Goal: Transaction & Acquisition: Purchase product/service

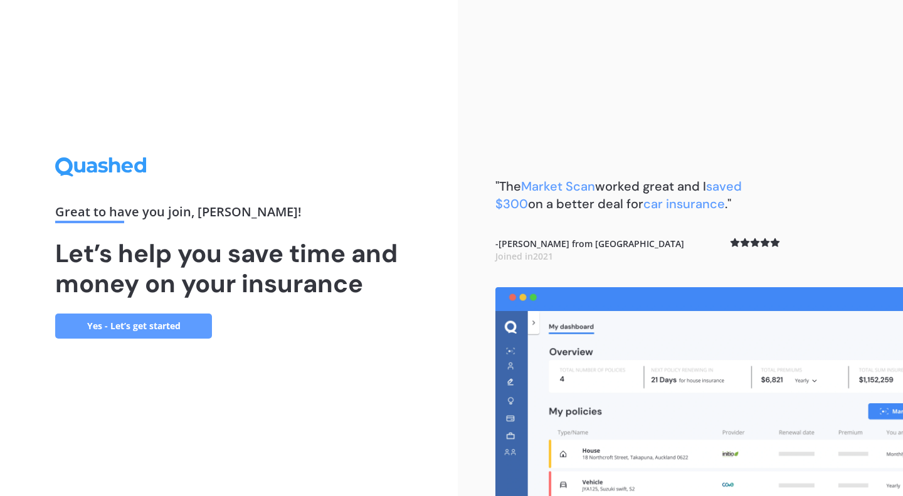
click at [110, 336] on link "Yes - Let’s get started" at bounding box center [133, 326] width 157 height 25
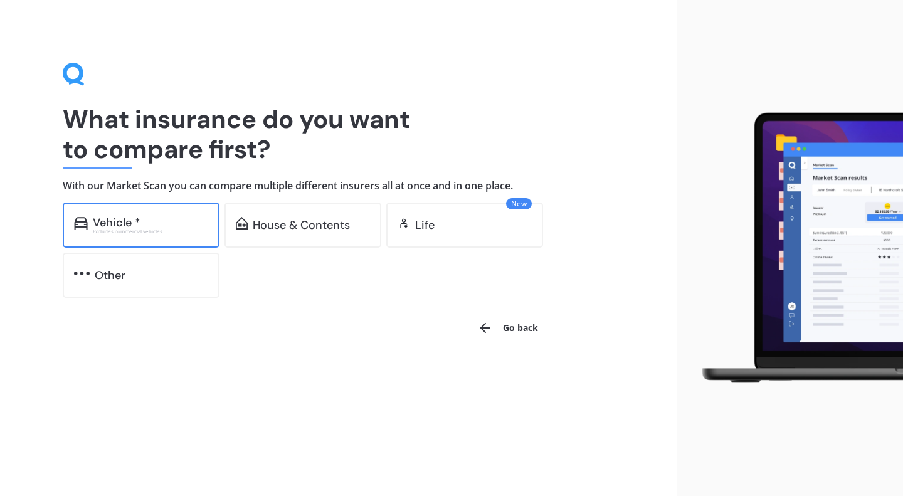
click at [145, 224] on div "Vehicle *" at bounding box center [150, 222] width 115 height 13
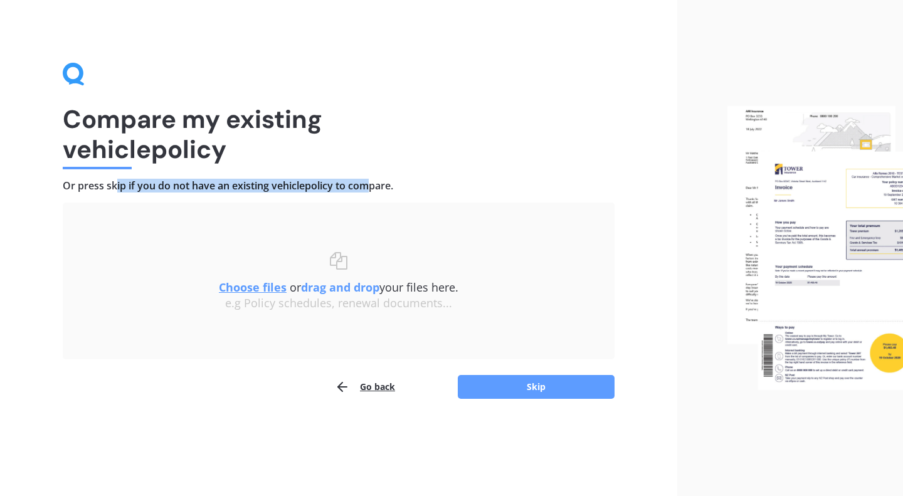
drag, startPoint x: 120, startPoint y: 179, endPoint x: 388, endPoint y: 180, distance: 268.4
click at [366, 180] on h4 "Or press skip if you do not have an existing vehicle policy to compare." at bounding box center [339, 185] width 552 height 13
click at [390, 180] on h4 "Or press skip if you do not have an existing vehicle policy to compare." at bounding box center [339, 185] width 552 height 13
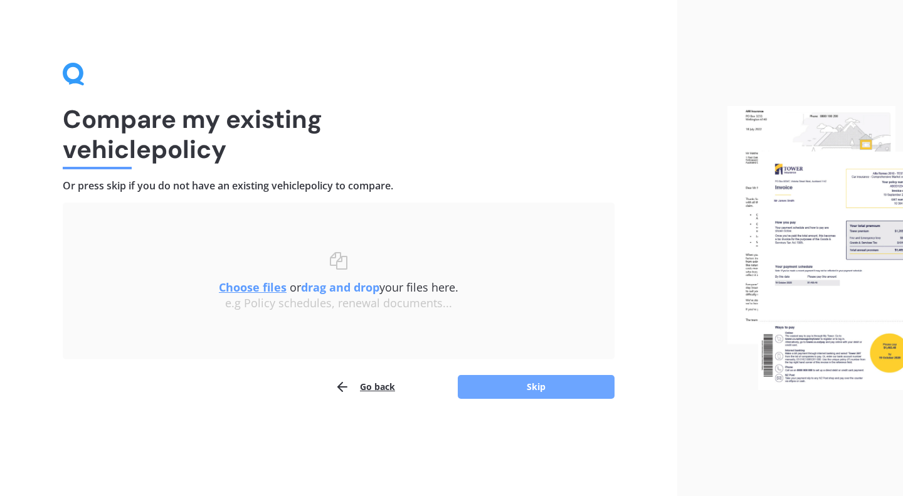
click at [559, 384] on button "Skip" at bounding box center [536, 387] width 157 height 24
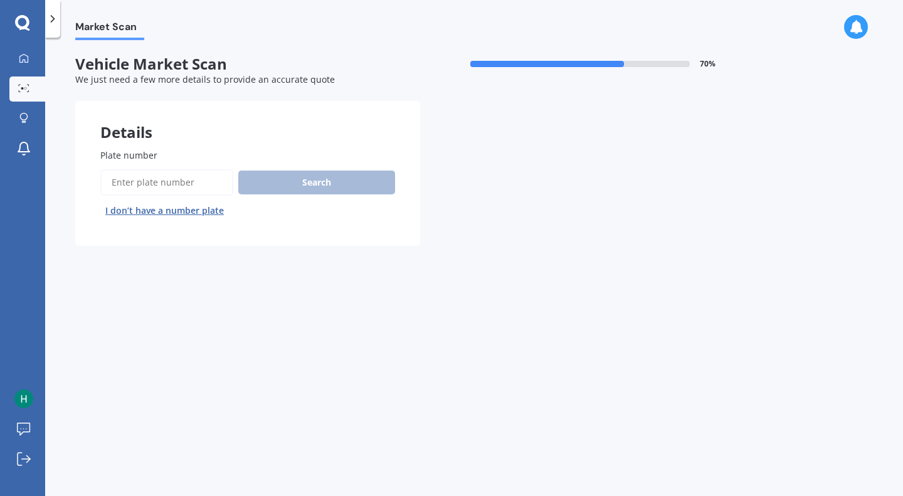
click at [156, 183] on input "Plate number" at bounding box center [166, 182] width 133 height 26
type input "1HJM"
click at [290, 181] on button "Search" at bounding box center [316, 183] width 157 height 24
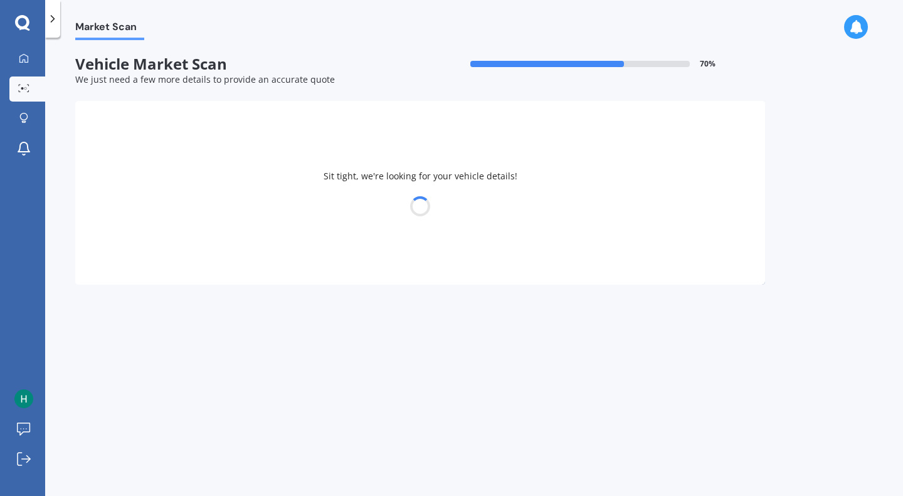
select select "PORSCHE"
select select "PANAMERA"
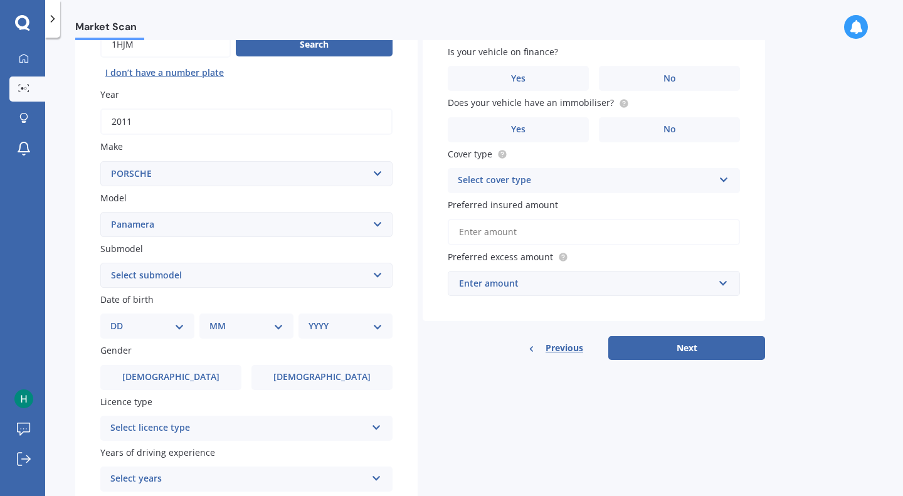
scroll to position [144, 0]
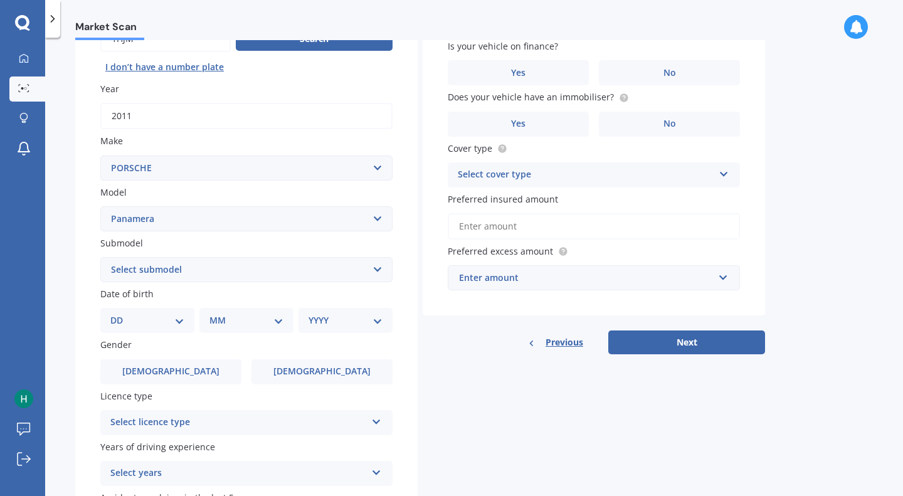
click at [191, 268] on select "Select submodel (All) Turbo S e-hybrid" at bounding box center [246, 269] width 292 height 25
click at [142, 325] on select "DD 01 02 03 04 05 06 07 08 09 10 11 12 13 14 15 16 17 18 19 20 21 22 23 24 25 2…" at bounding box center [147, 321] width 74 height 14
click at [120, 315] on select "DD 01 02 03 04 05 06 07 08 09 10 11 12 13 14 15 16 17 18 19 20 21 22 23 24 25 2…" at bounding box center [147, 321] width 74 height 14
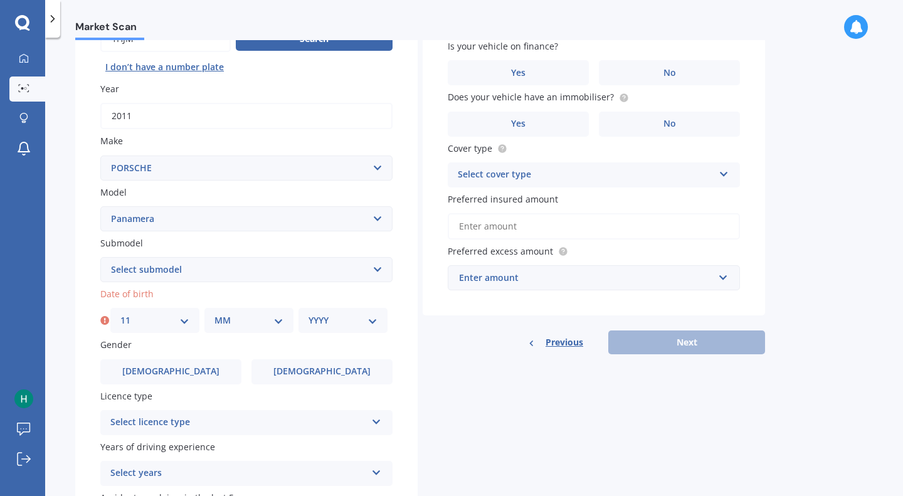
click at [136, 313] on div "DD 01 02 03 04 05 06 07 08 09 10 11 12 13 14 15 16 17 18 19 20 21 22 23 24 25 2…" at bounding box center [154, 320] width 89 height 25
click at [141, 323] on select "DD 01 02 03 04 05 06 07 08 09 10 11 12 13 14 15 16 17 18 19 20 21 22 23 24 25 2…" at bounding box center [154, 321] width 69 height 14
select select "12"
click at [120, 315] on select "DD 01 02 03 04 05 06 07 08 09 10 11 12 13 14 15 16 17 18 19 20 21 22 23 24 25 2…" at bounding box center [154, 321] width 69 height 14
click at [248, 309] on div "Date of birth DD 01 02 03 04 05 06 07 08 09 10 11 12 13 14 15 16 17 18 19 20 21…" at bounding box center [246, 310] width 292 height 46
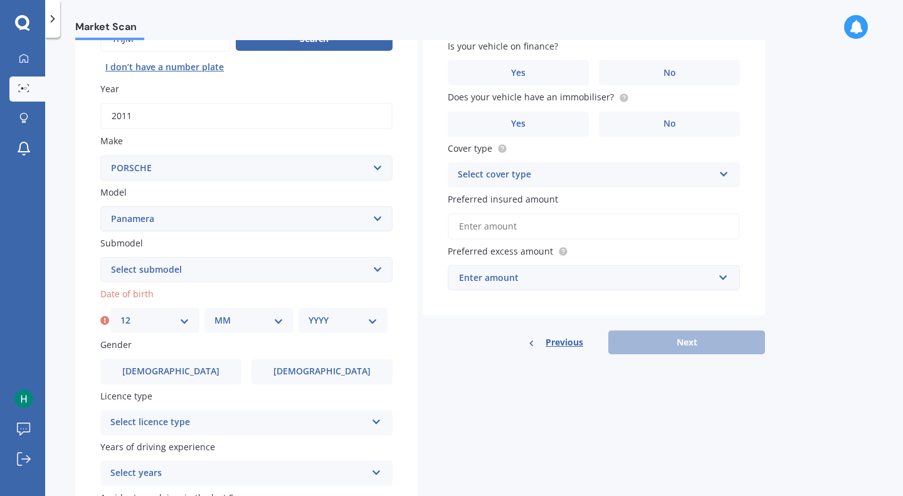
click at [251, 327] on select "MM 01 02 03 04 05 06 07 08 09 10 11 12" at bounding box center [248, 321] width 69 height 14
select select "12"
click at [214, 315] on select "MM 01 02 03 04 05 06 07 08 09 10 11 12" at bounding box center [248, 321] width 69 height 14
click at [303, 330] on div "YYYY 2025 2024 2023 2022 2021 2020 2019 2018 2017 2016 2015 2014 2013 2012 2011…" at bounding box center [343, 320] width 89 height 25
click at [316, 322] on select "YYYY 2025 2024 2023 2022 2021 2020 2019 2018 2017 2016 2015 2014 2013 2012 2011…" at bounding box center [343, 321] width 69 height 14
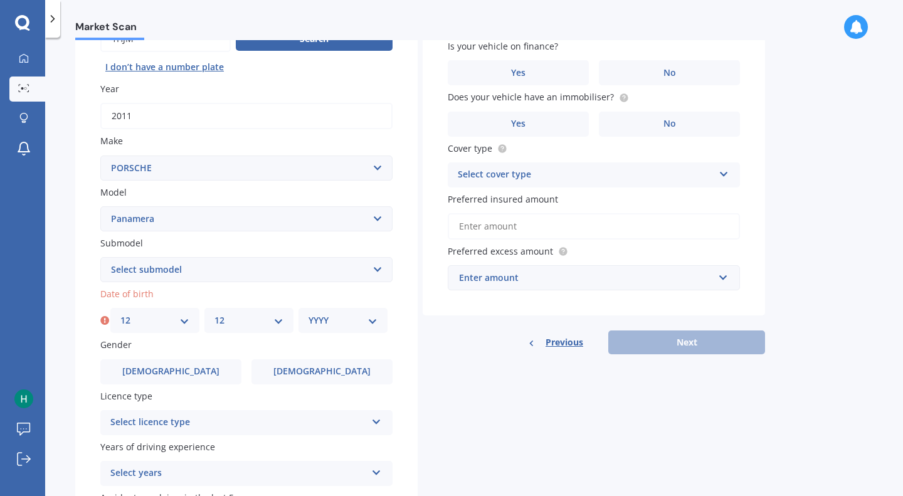
select select "2003"
click at [309, 315] on select "YYYY 2025 2024 2023 2022 2021 2020 2019 2018 2017 2016 2015 2014 2013 2012 2011…" at bounding box center [343, 321] width 69 height 14
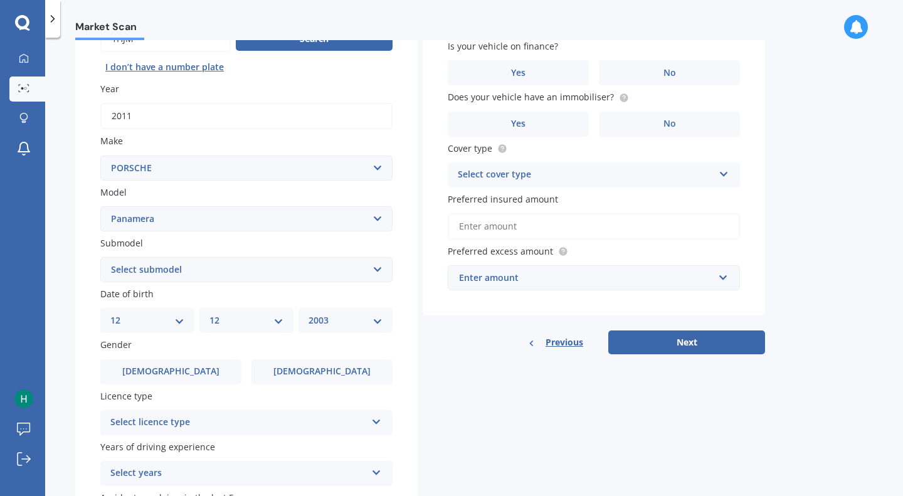
click at [161, 358] on div "Gender [DEMOGRAPHIC_DATA] [DEMOGRAPHIC_DATA]" at bounding box center [246, 361] width 292 height 46
click at [162, 367] on span "[DEMOGRAPHIC_DATA]" at bounding box center [171, 371] width 100 height 11
click at [0, 0] on input "[DEMOGRAPHIC_DATA]" at bounding box center [0, 0] width 0 height 0
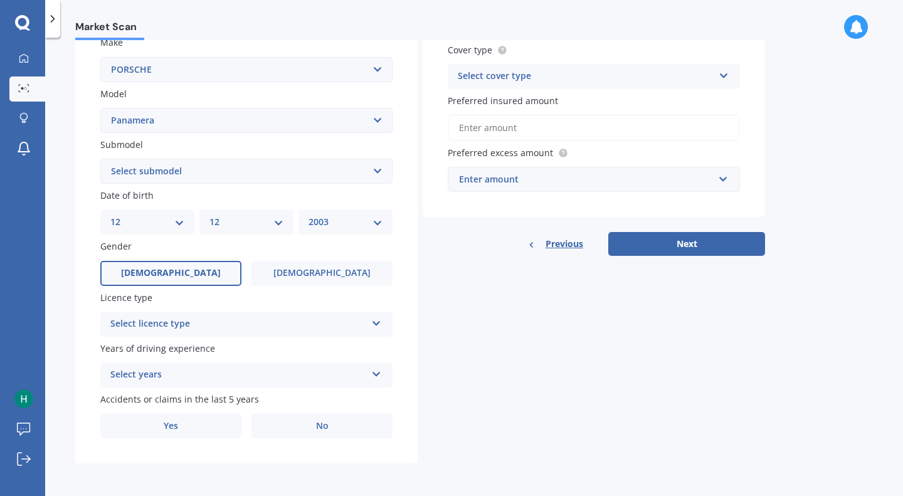
scroll to position [245, 0]
click at [211, 322] on div "Select licence type" at bounding box center [238, 324] width 256 height 15
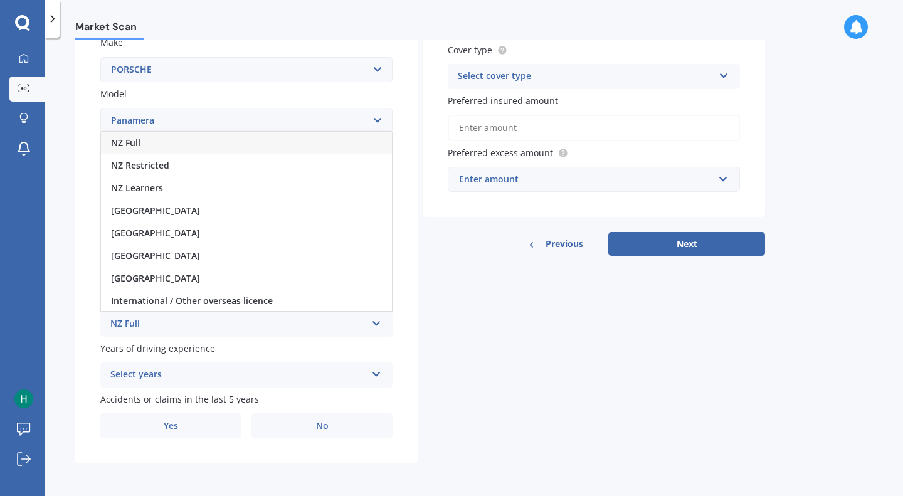
click at [200, 140] on div "NZ Full" at bounding box center [246, 143] width 291 height 23
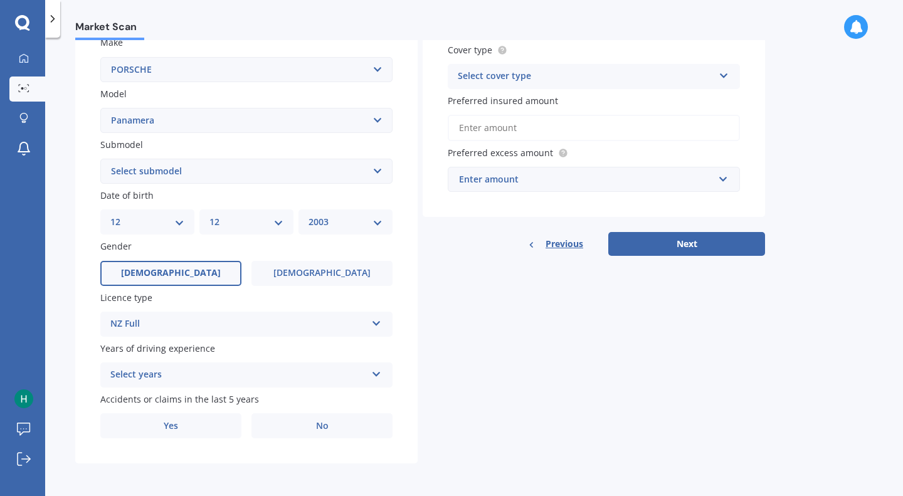
click at [171, 374] on div "Select years" at bounding box center [238, 374] width 256 height 15
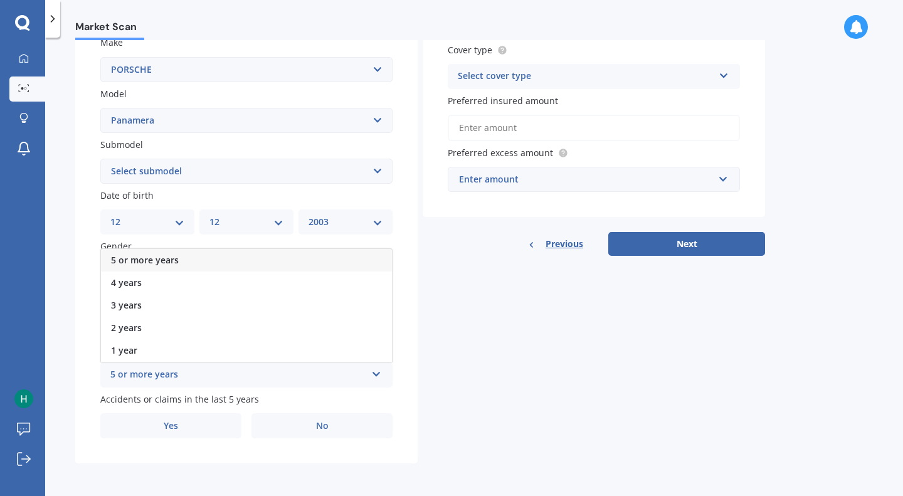
click at [194, 265] on div "5 or more years" at bounding box center [246, 260] width 291 height 23
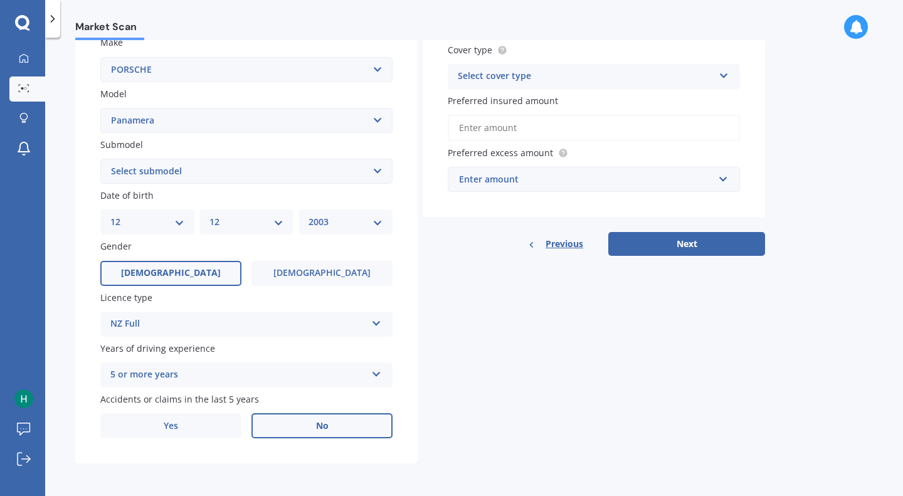
click at [280, 425] on label "No" at bounding box center [321, 425] width 141 height 25
click at [0, 0] on input "No" at bounding box center [0, 0] width 0 height 0
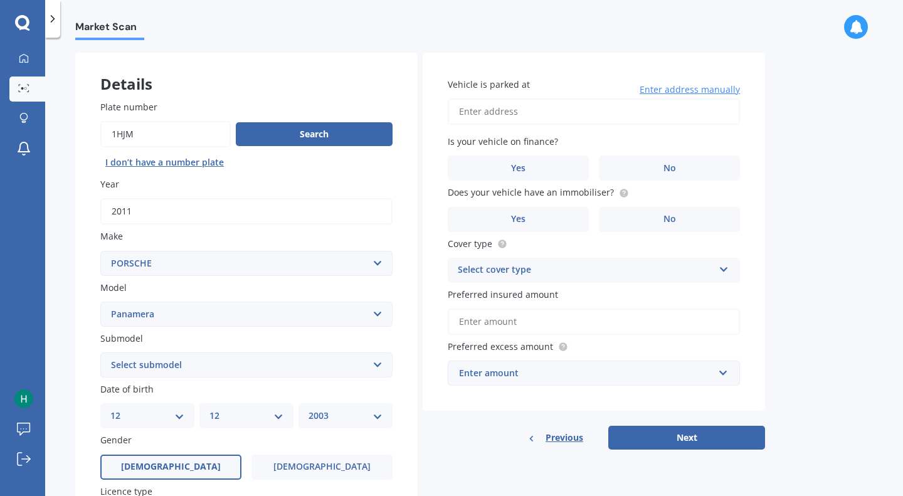
scroll to position [0, 0]
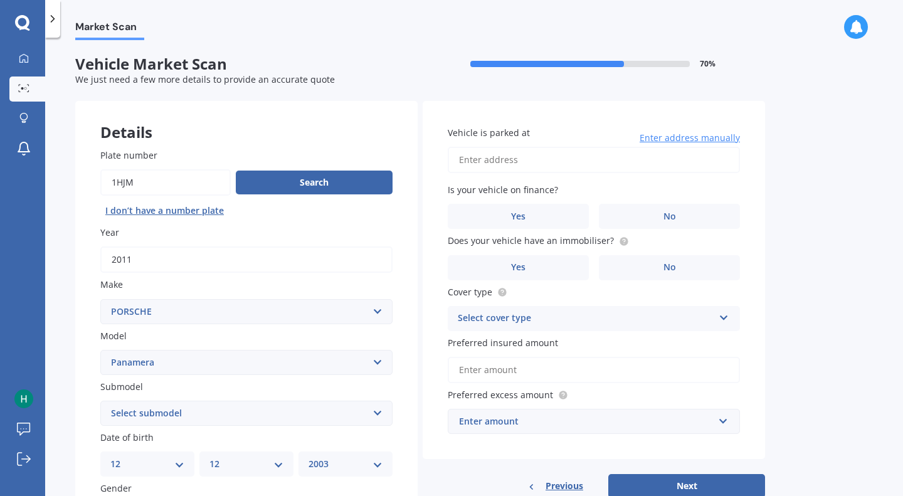
click at [514, 156] on input "Vehicle is parked at" at bounding box center [594, 160] width 292 height 26
type input "[STREET_ADDRESS]"
click at [643, 205] on label "No" at bounding box center [669, 216] width 141 height 25
click at [0, 0] on input "No" at bounding box center [0, 0] width 0 height 0
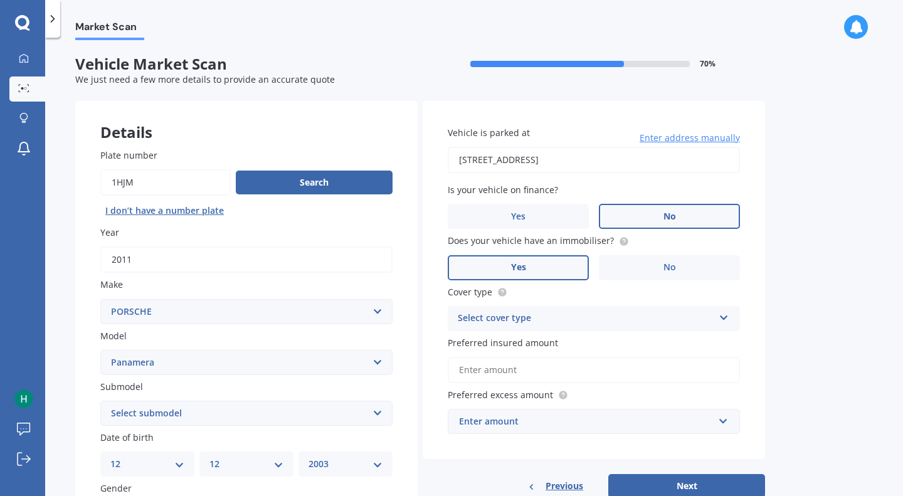
click at [574, 265] on label "Yes" at bounding box center [518, 267] width 141 height 25
click at [0, 0] on input "Yes" at bounding box center [0, 0] width 0 height 0
click at [545, 321] on div "Select cover type" at bounding box center [586, 318] width 256 height 15
click at [571, 347] on div "Comprehensive" at bounding box center [593, 343] width 291 height 23
click at [544, 378] on input "Preferred insured amount" at bounding box center [594, 370] width 292 height 26
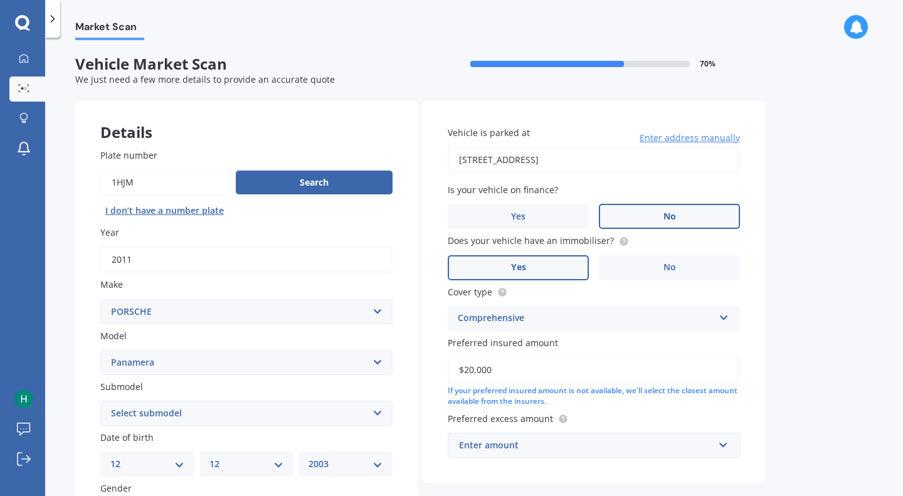
type input "$20,000"
click at [809, 410] on div "Market Scan Vehicle Market Scan 70 % We just need a few more details to provide…" at bounding box center [474, 269] width 858 height 458
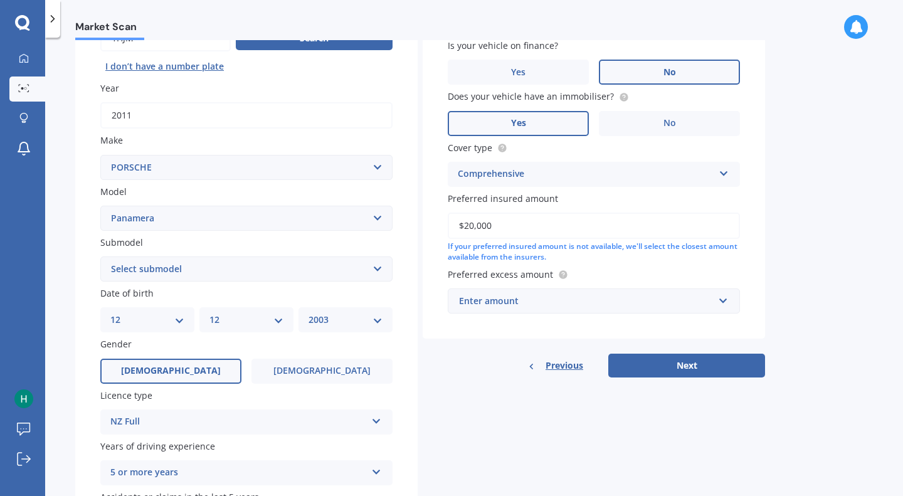
scroll to position [145, 0]
click at [554, 309] on input "text" at bounding box center [589, 300] width 281 height 24
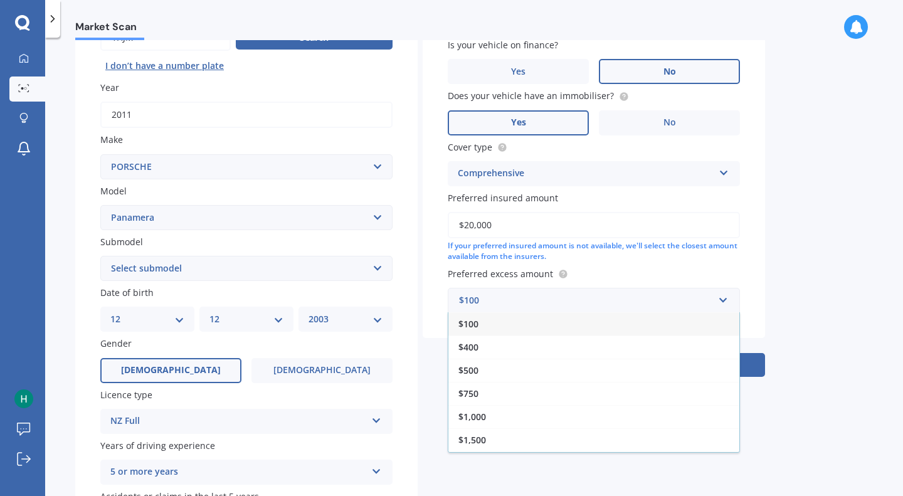
click at [803, 251] on div "Market Scan Vehicle Market Scan 70 % We just need a few more details to provide…" at bounding box center [474, 269] width 858 height 458
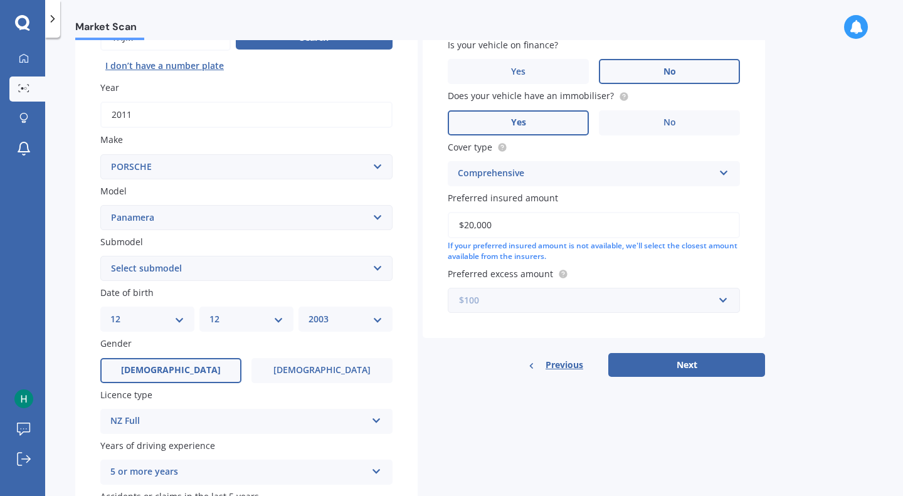
click at [725, 292] on input "text" at bounding box center [589, 300] width 281 height 24
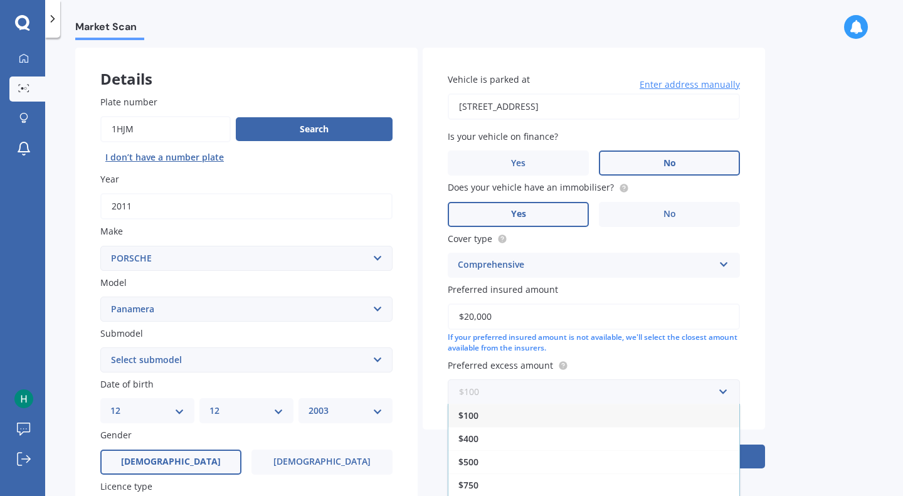
scroll to position [0, 0]
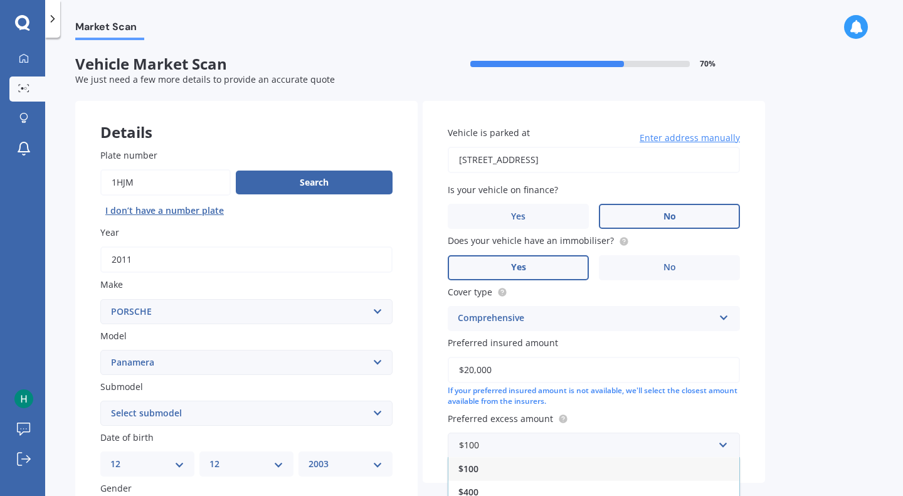
click at [807, 378] on div "Market Scan Vehicle Market Scan 70 % We just need a few more details to provide…" at bounding box center [474, 269] width 858 height 458
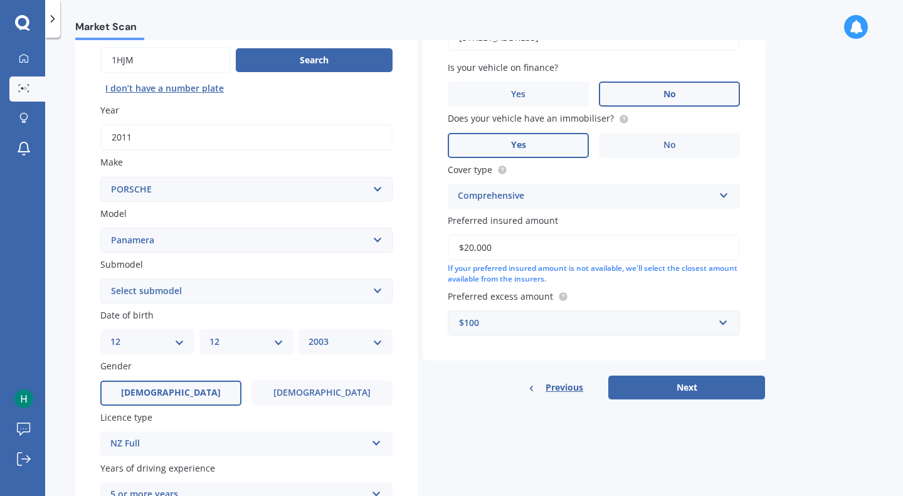
scroll to position [151, 0]
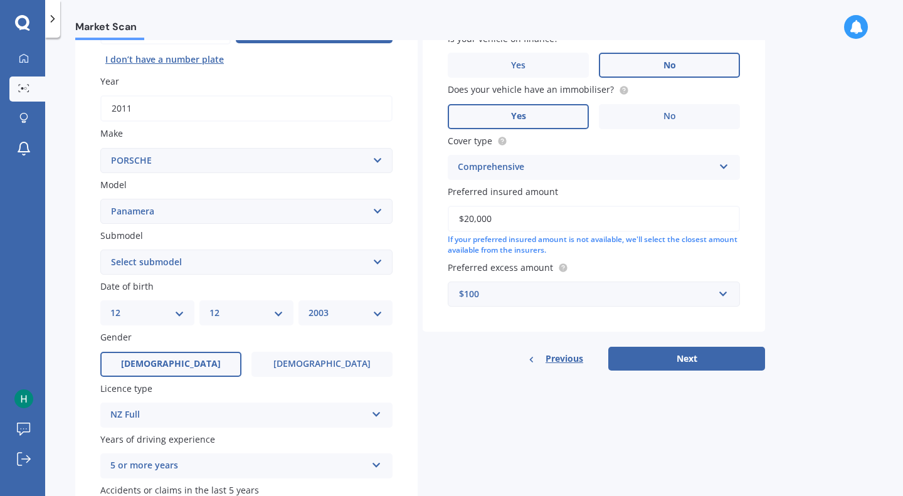
click at [554, 300] on div "$100" at bounding box center [586, 294] width 255 height 14
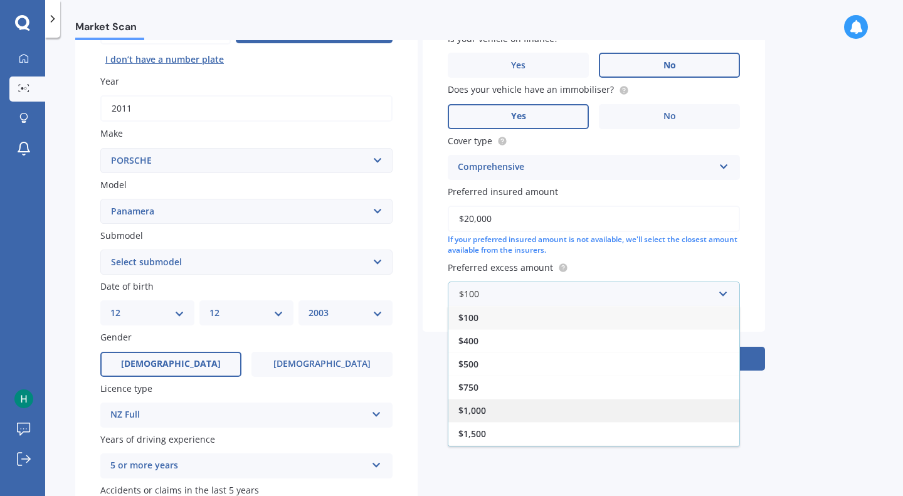
click at [519, 410] on div "$1,000" at bounding box center [593, 410] width 291 height 23
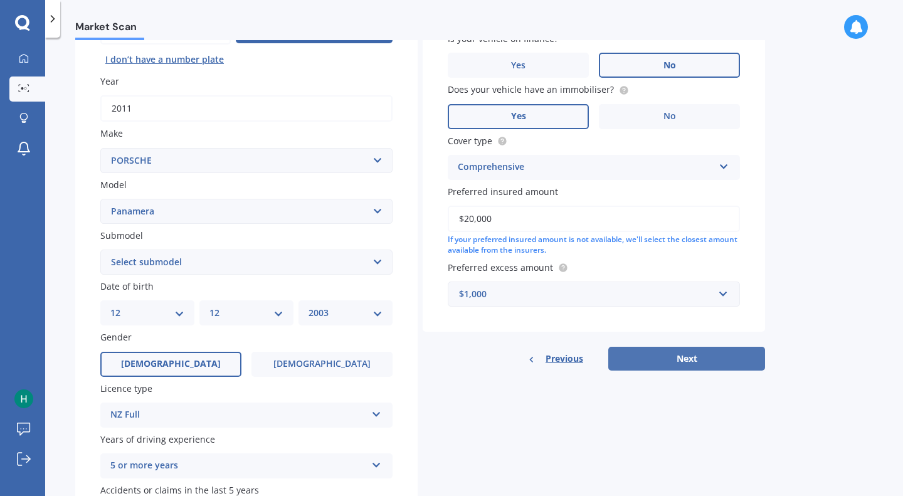
click at [695, 358] on button "Next" at bounding box center [686, 359] width 157 height 24
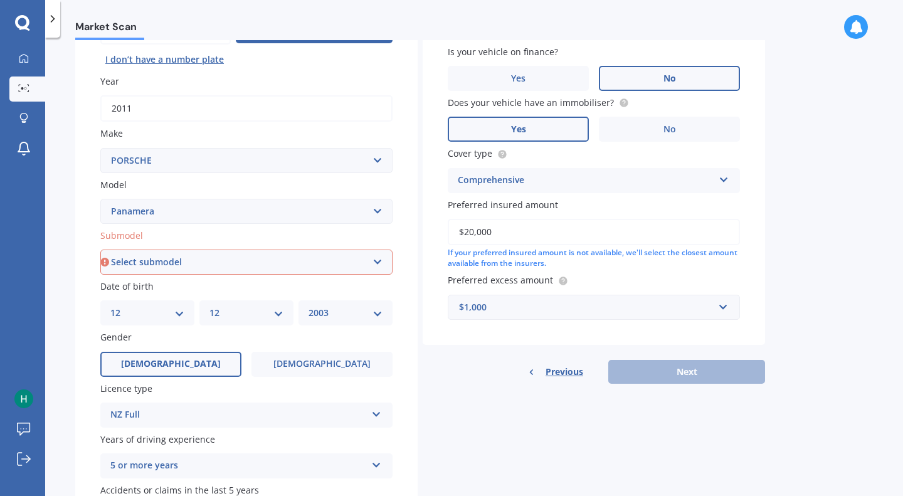
click at [310, 265] on select "Select submodel (All) Turbo S e-hybrid" at bounding box center [246, 262] width 292 height 25
select select "(ALL)"
click at [100, 251] on select "Select submodel (All) Turbo S e-hybrid" at bounding box center [246, 262] width 292 height 25
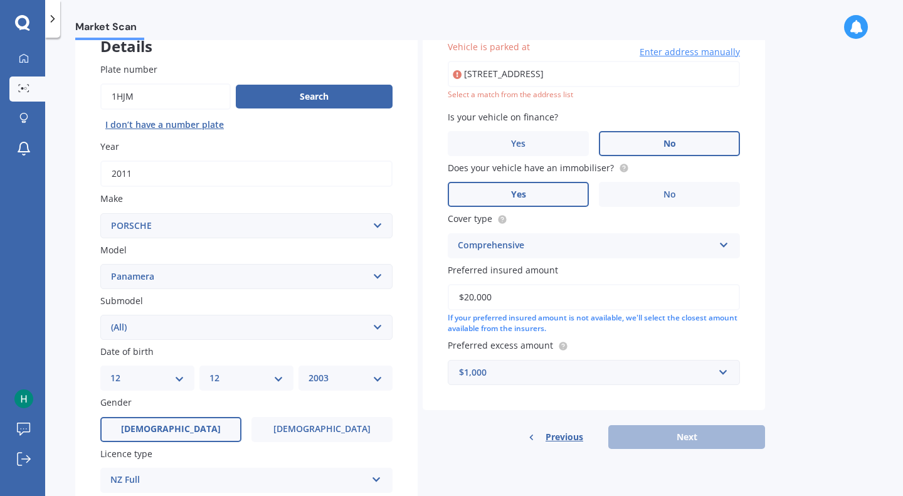
scroll to position [86, 0]
drag, startPoint x: 493, startPoint y: 77, endPoint x: 456, endPoint y: 78, distance: 37.0
click at [461, 77] on div "[STREET_ADDRESS] Enter address manually" at bounding box center [594, 74] width 292 height 26
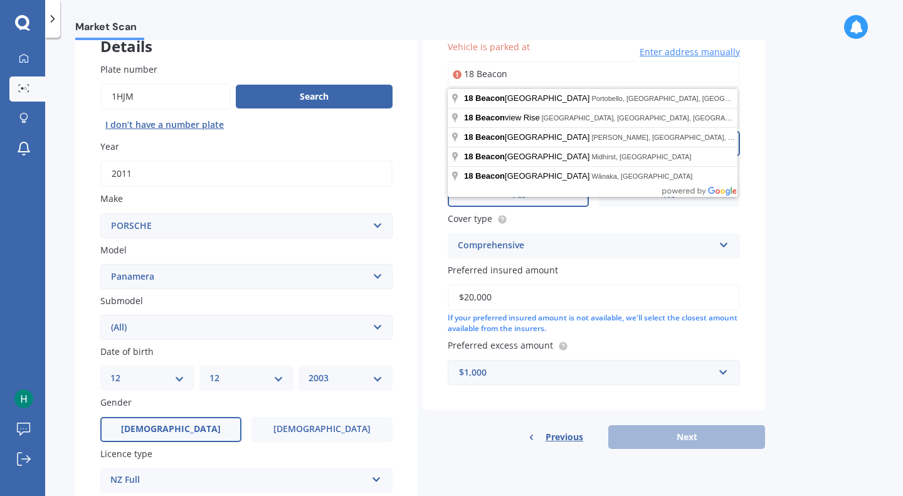
click at [804, 171] on div "Market Scan Vehicle Market Scan 70 % We just need a few more details to provide…" at bounding box center [474, 269] width 858 height 458
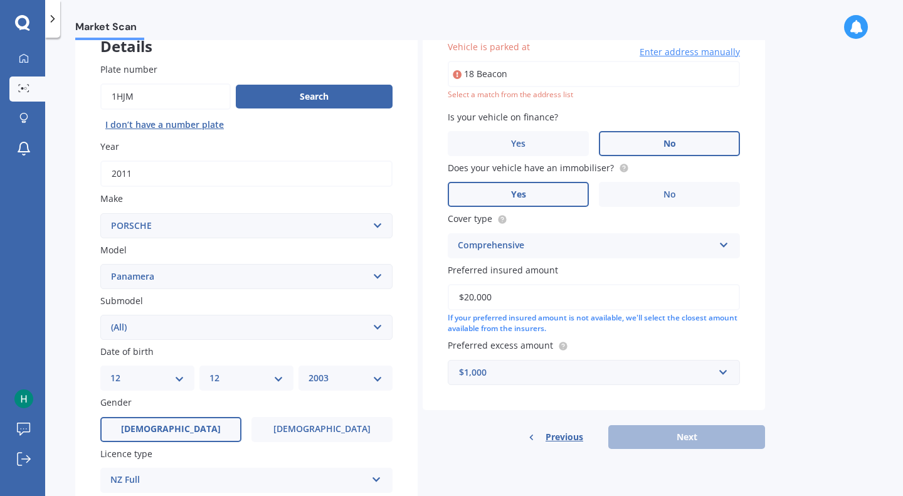
click at [549, 82] on input "18 Beacon" at bounding box center [594, 74] width 292 height 26
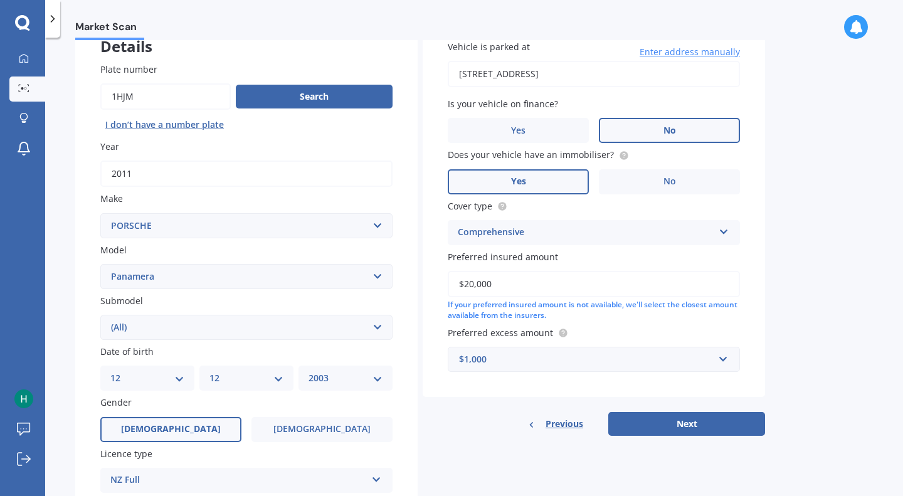
click at [623, 80] on input "[STREET_ADDRESS]" at bounding box center [594, 74] width 292 height 26
type input "[STREET_ADDRESS]"
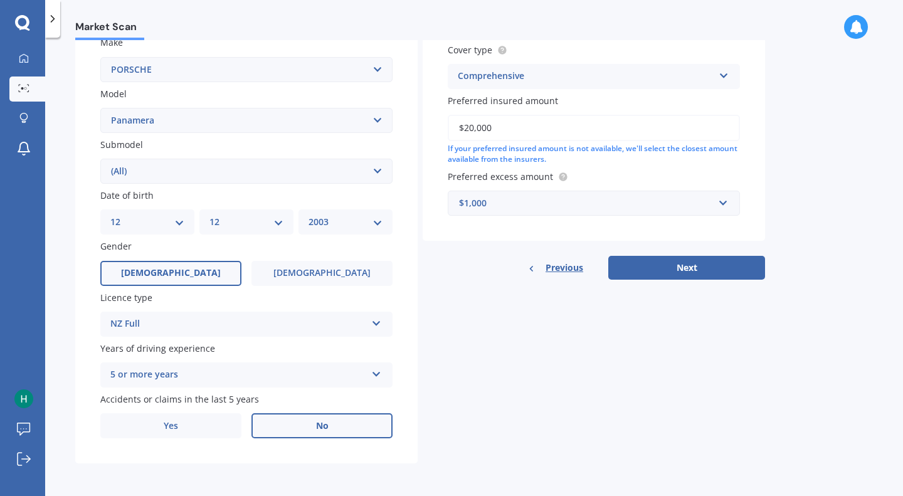
scroll to position [245, 0]
click at [717, 265] on button "Next" at bounding box center [686, 268] width 157 height 24
select select "12"
select select "2003"
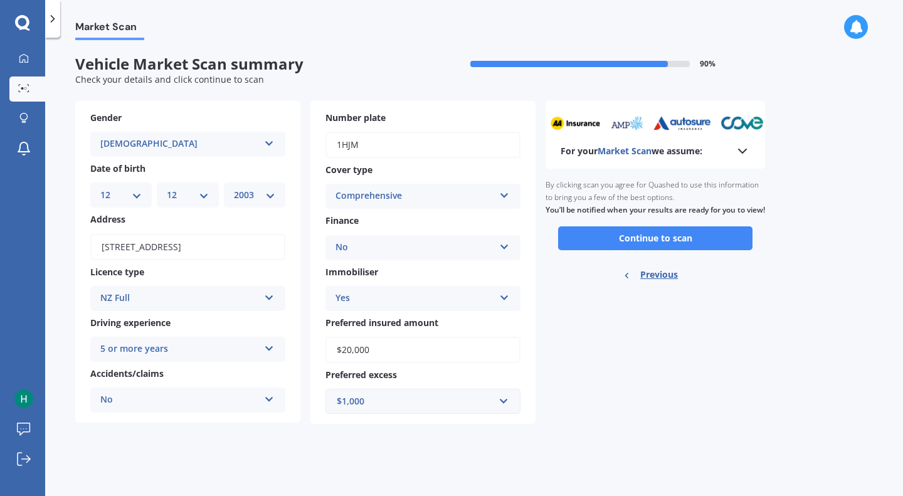
scroll to position [0, 0]
click at [685, 250] on button "Continue to scan" at bounding box center [655, 238] width 194 height 24
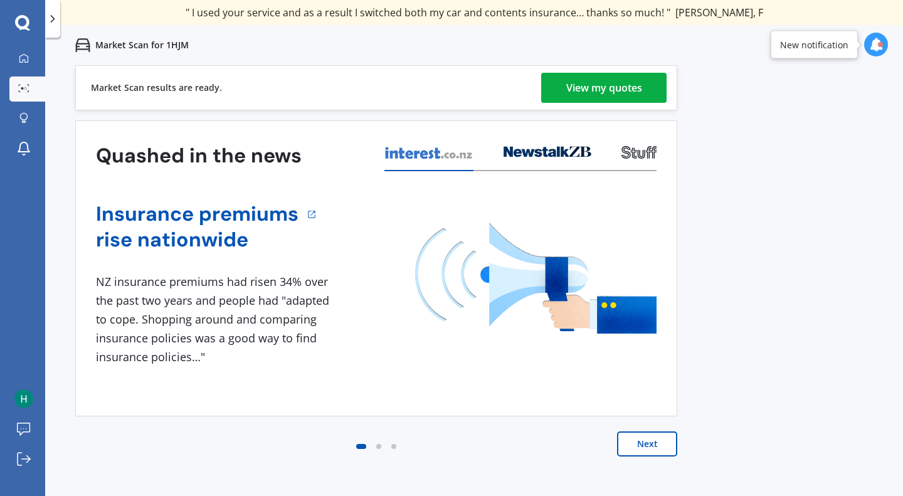
click at [628, 97] on div "View my quotes" at bounding box center [604, 88] width 76 height 30
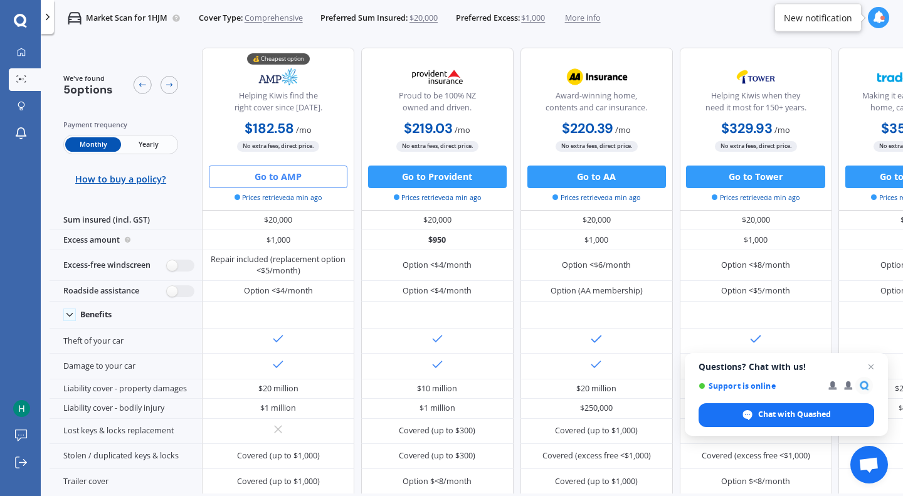
click at [305, 175] on button "Go to AMP" at bounding box center [278, 177] width 139 height 23
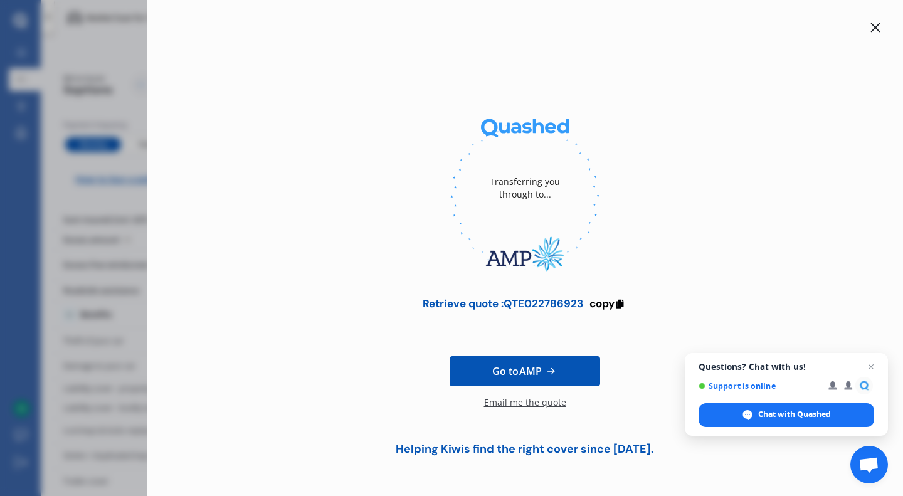
click at [866, 29] on div at bounding box center [525, 27] width 716 height 15
click at [878, 28] on icon at bounding box center [875, 28] width 10 height 10
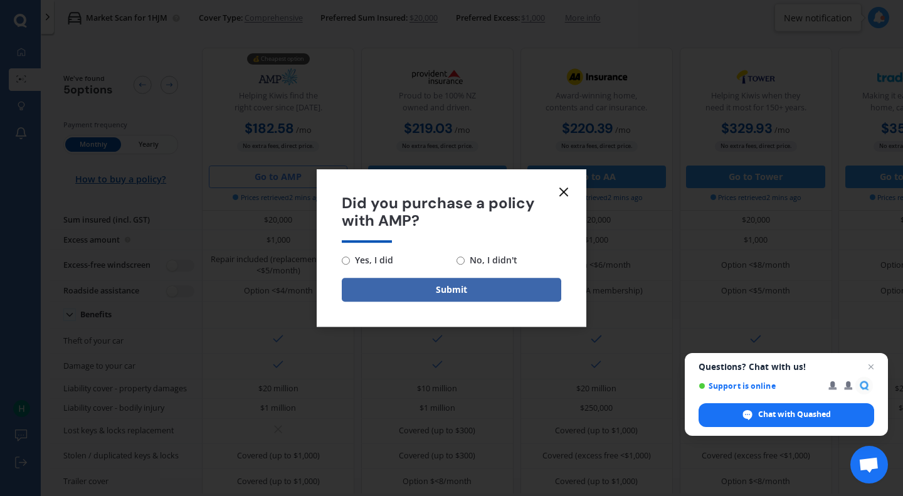
click at [563, 193] on line at bounding box center [564, 192] width 8 height 8
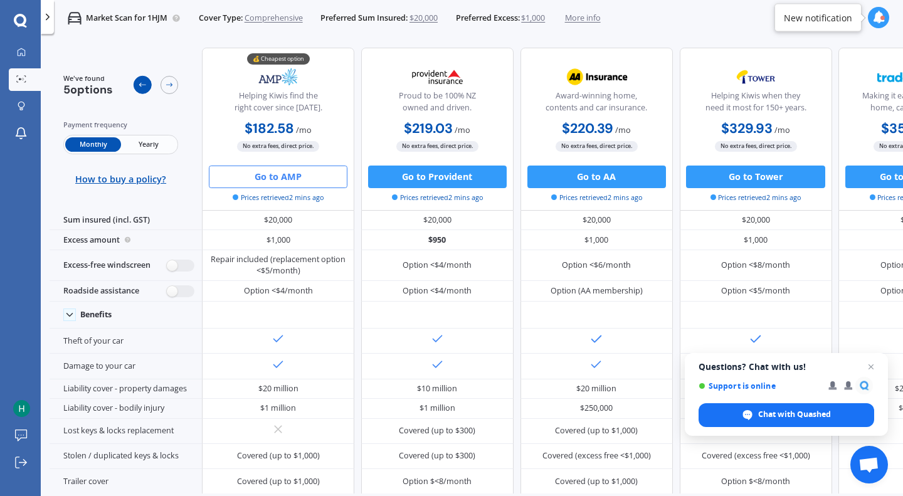
click at [137, 85] on div at bounding box center [143, 85] width 18 height 18
click at [137, 84] on div at bounding box center [143, 85] width 18 height 18
click at [430, 13] on span "$20,000" at bounding box center [424, 18] width 28 height 11
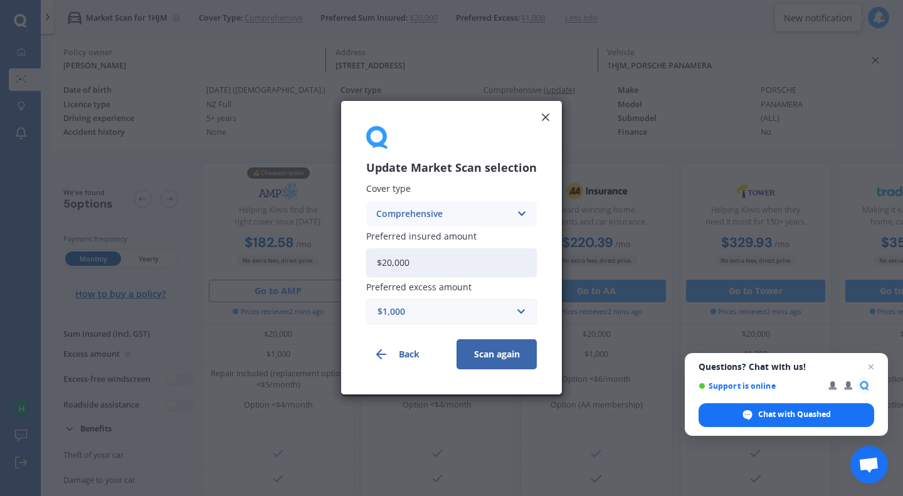
click at [427, 265] on input "$20,000" at bounding box center [451, 262] width 171 height 29
type input "$23,000"
click at [482, 363] on button "Scan again" at bounding box center [497, 355] width 80 height 30
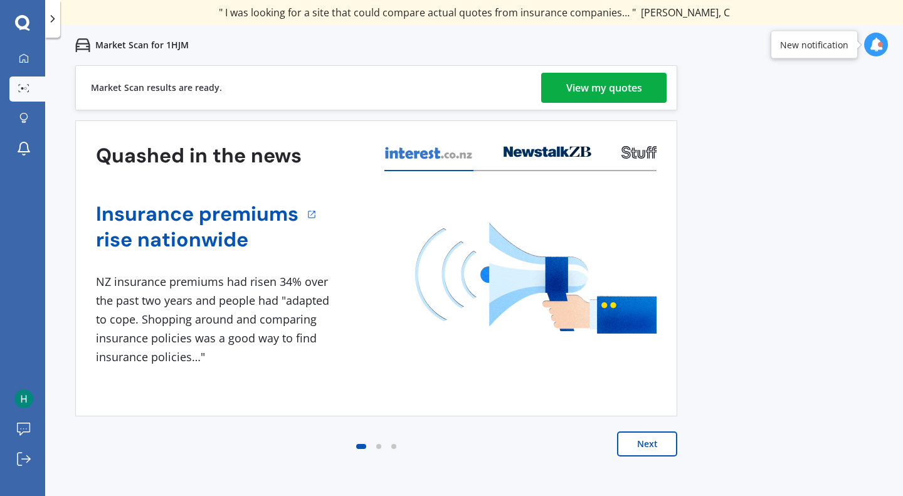
click at [643, 441] on button "Next" at bounding box center [647, 443] width 60 height 25
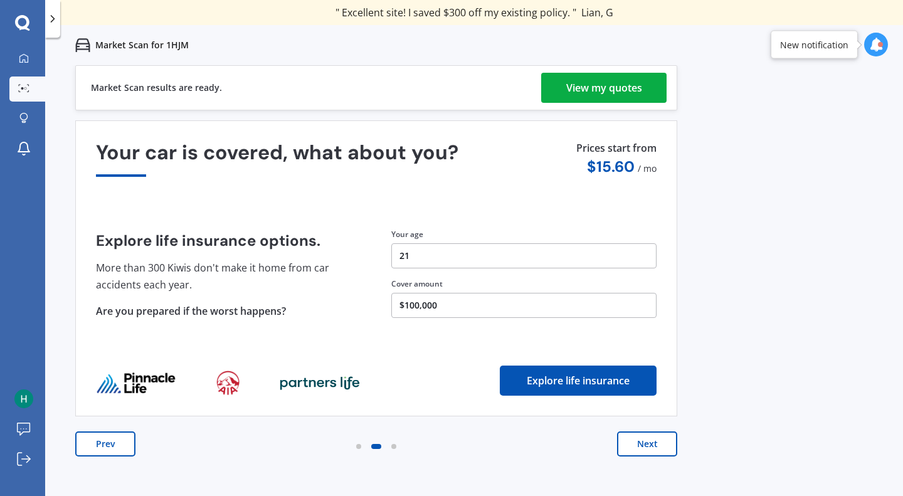
click at [593, 85] on div "View my quotes" at bounding box center [604, 88] width 76 height 30
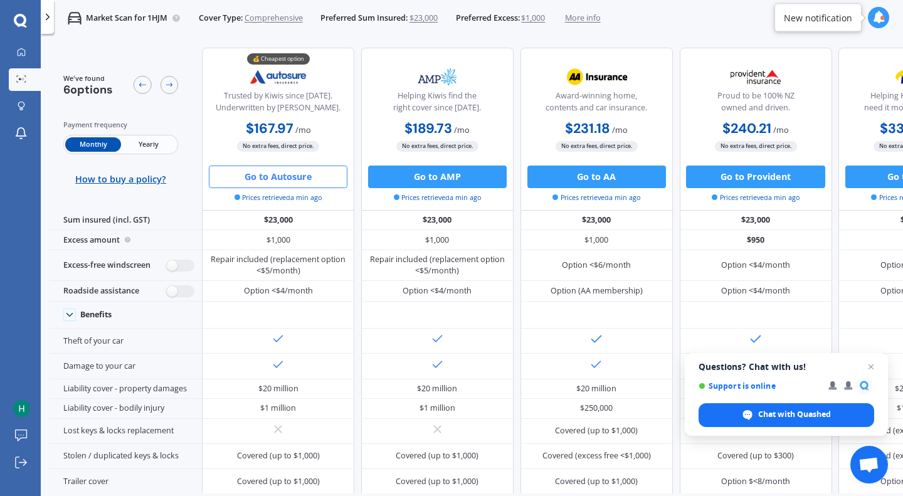
click at [306, 177] on button "Go to Autosure" at bounding box center [278, 177] width 139 height 23
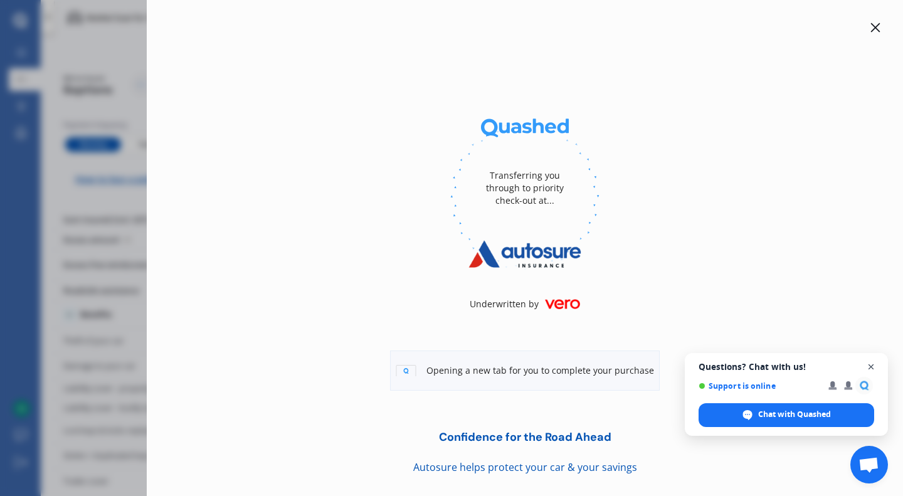
click at [867, 368] on span "Close chat" at bounding box center [872, 367] width 16 height 16
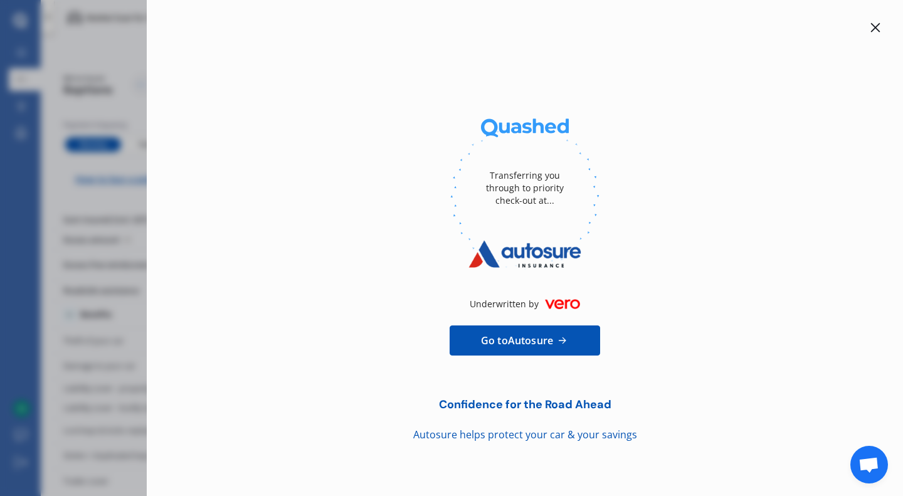
click at [865, 27] on div at bounding box center [525, 27] width 716 height 15
click at [872, 26] on icon at bounding box center [875, 28] width 10 height 10
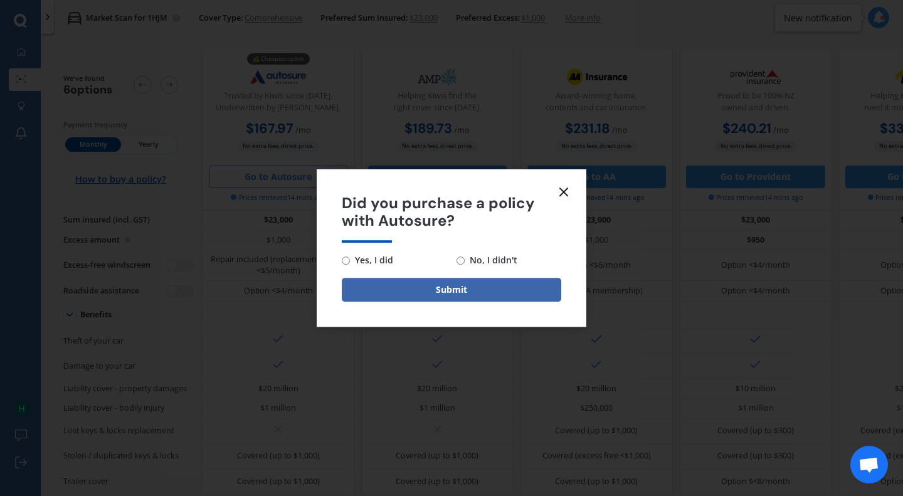
click at [349, 256] on input "Yes, I did" at bounding box center [346, 260] width 8 height 8
radio input "true"
click at [365, 278] on button "Submit" at bounding box center [451, 290] width 219 height 24
